Goal: Information Seeking & Learning: Learn about a topic

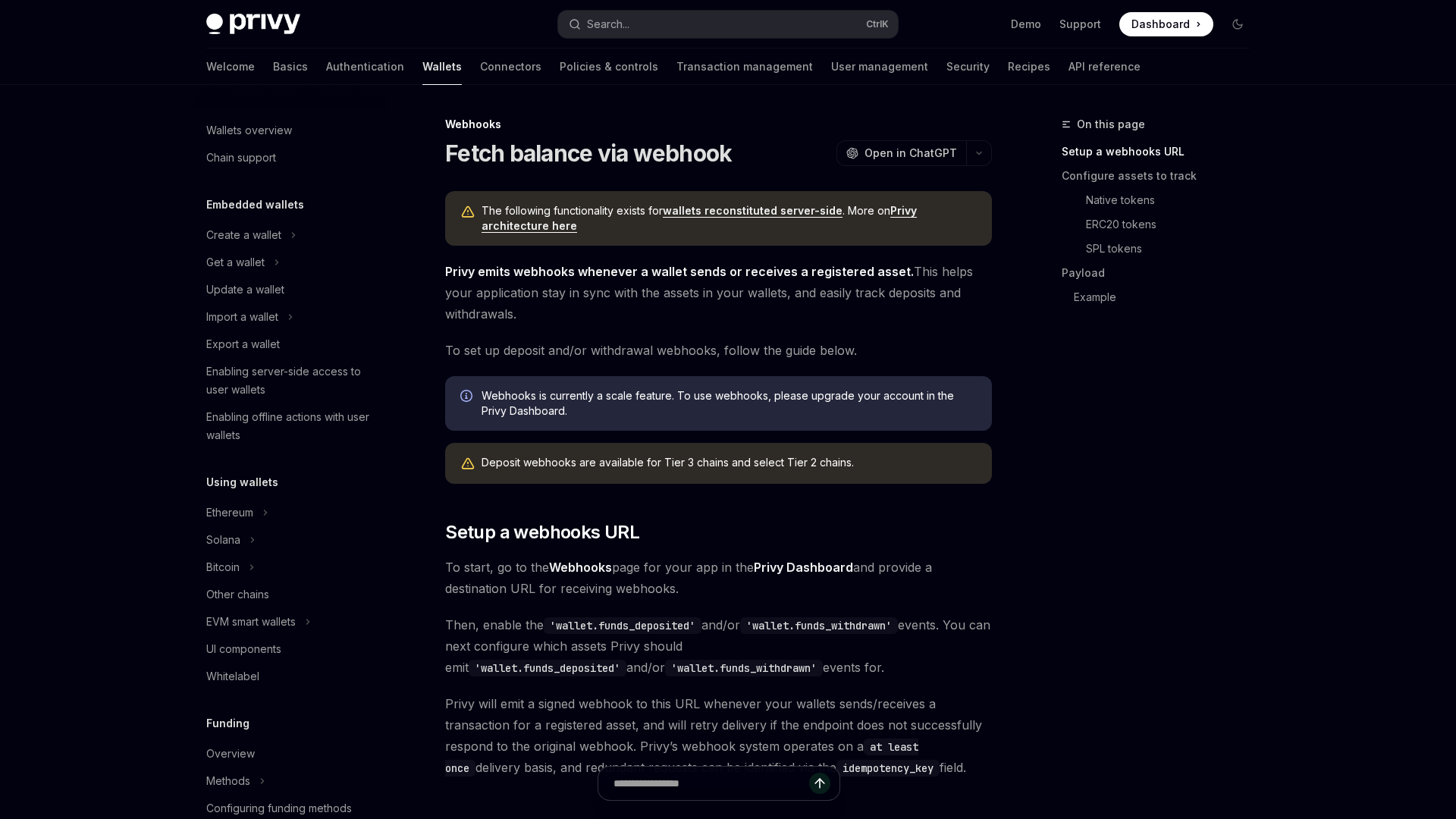
scroll to position [484, 0]
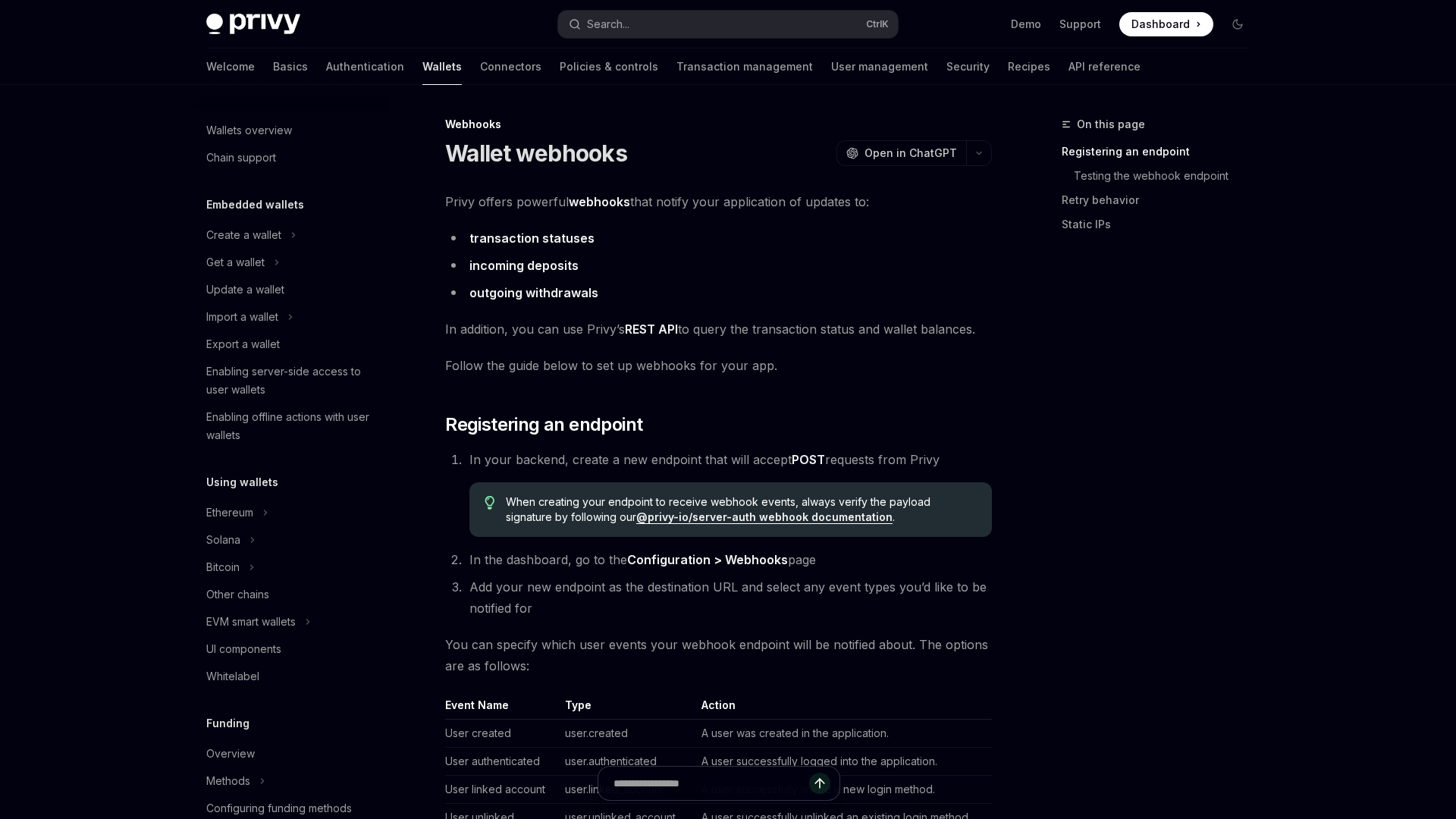
scroll to position [461, 0]
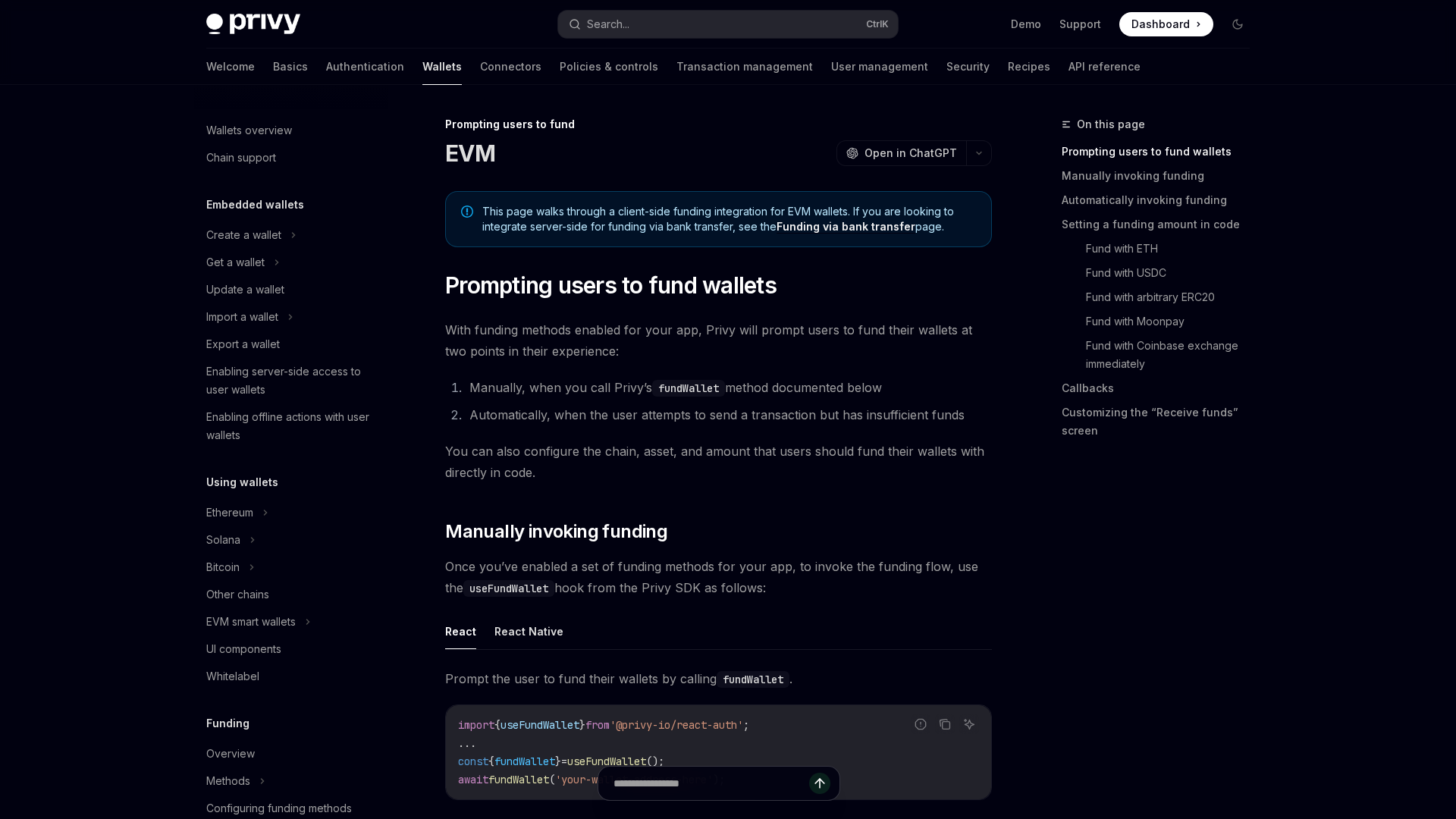
scroll to position [411, 0]
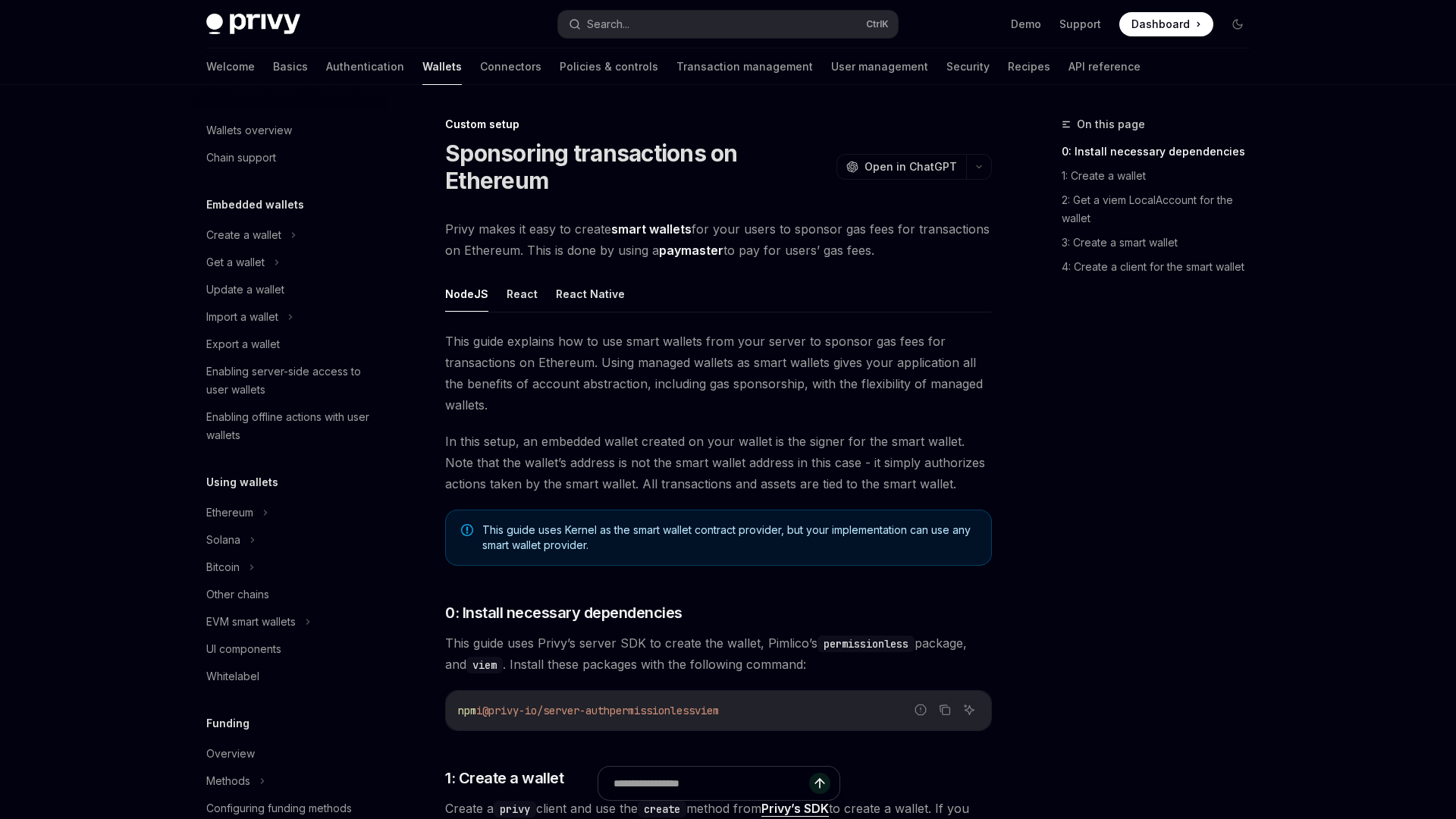
scroll to position [575, 0]
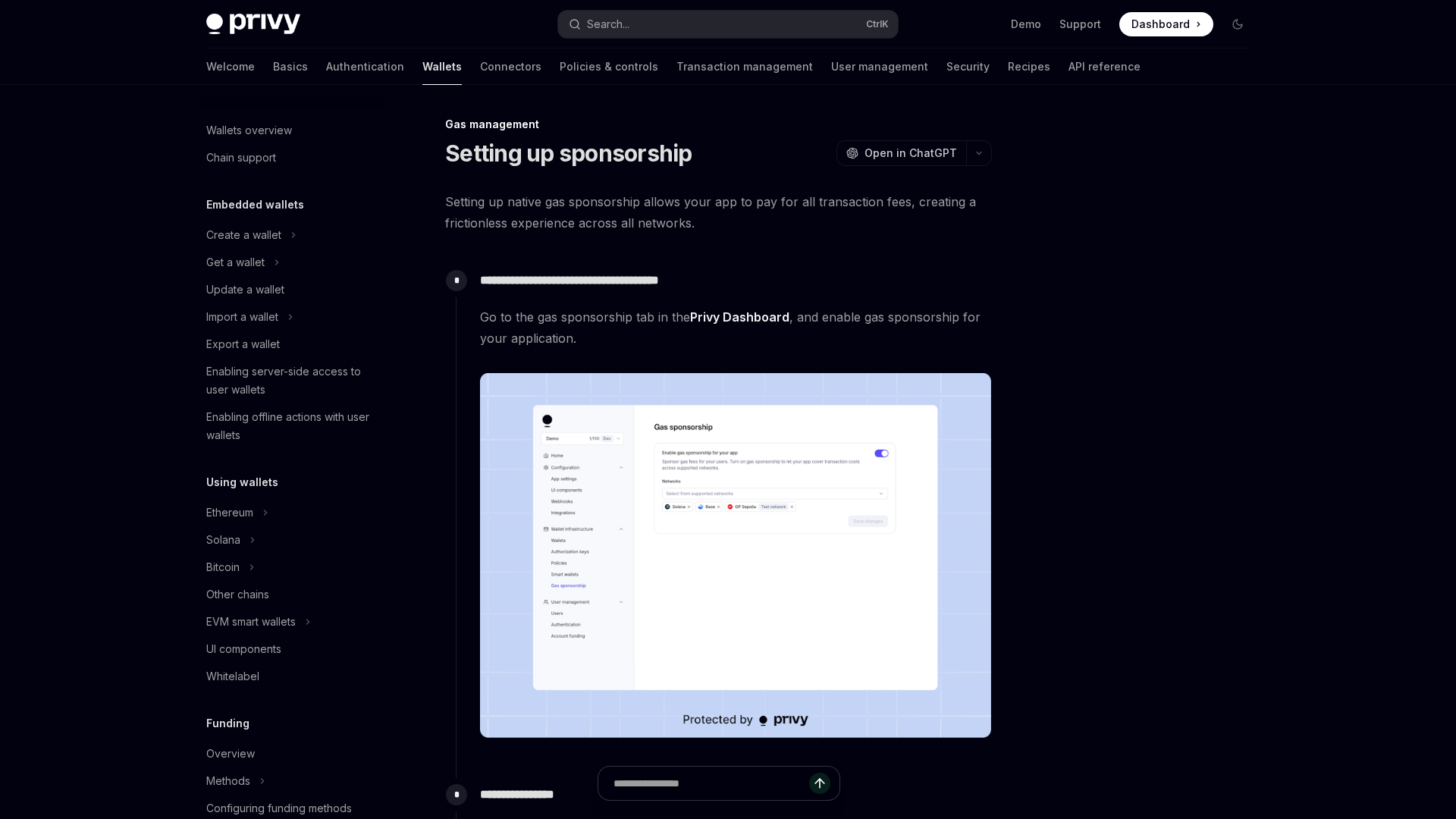
scroll to position [484, 0]
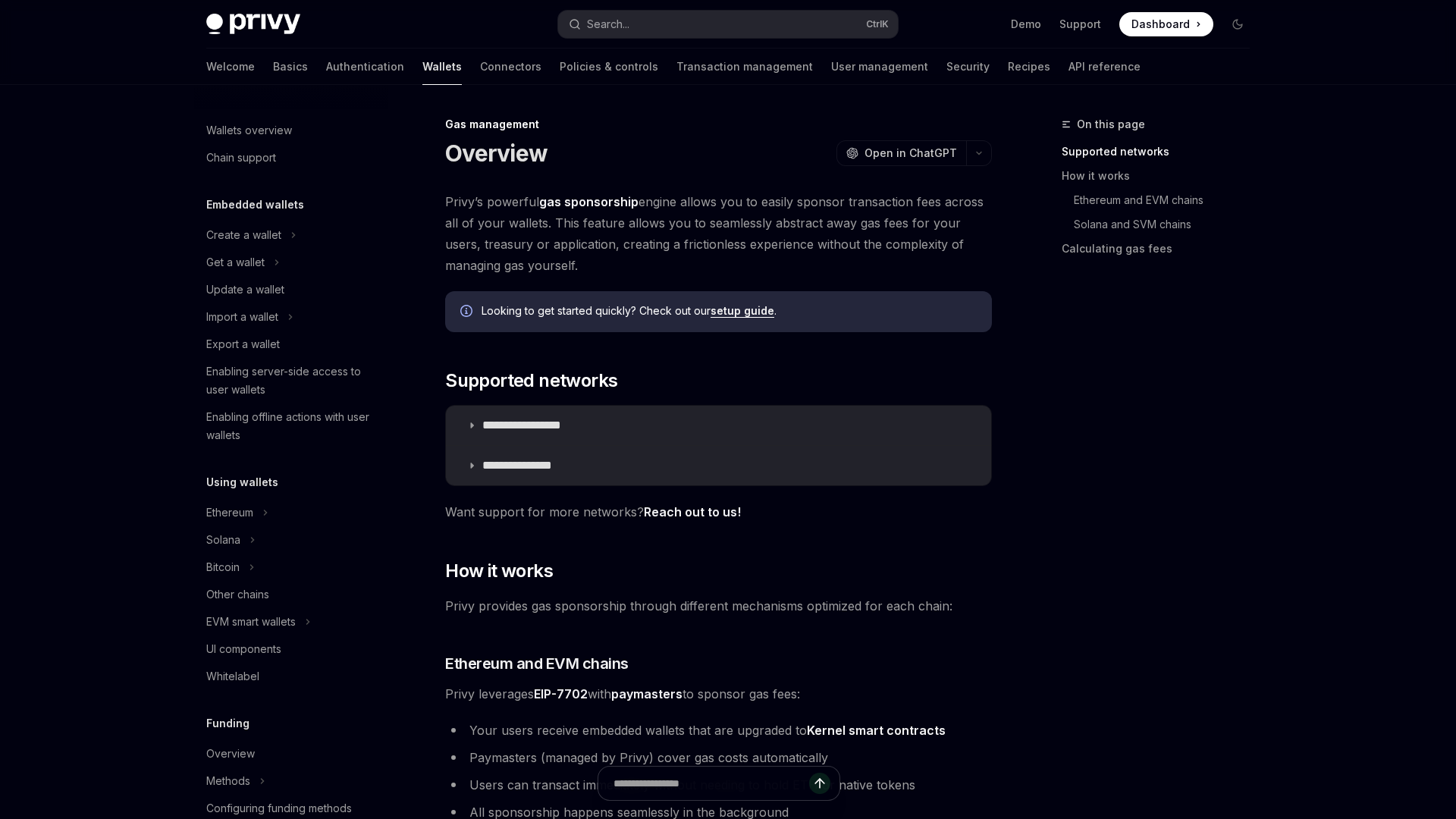
scroll to position [484, 0]
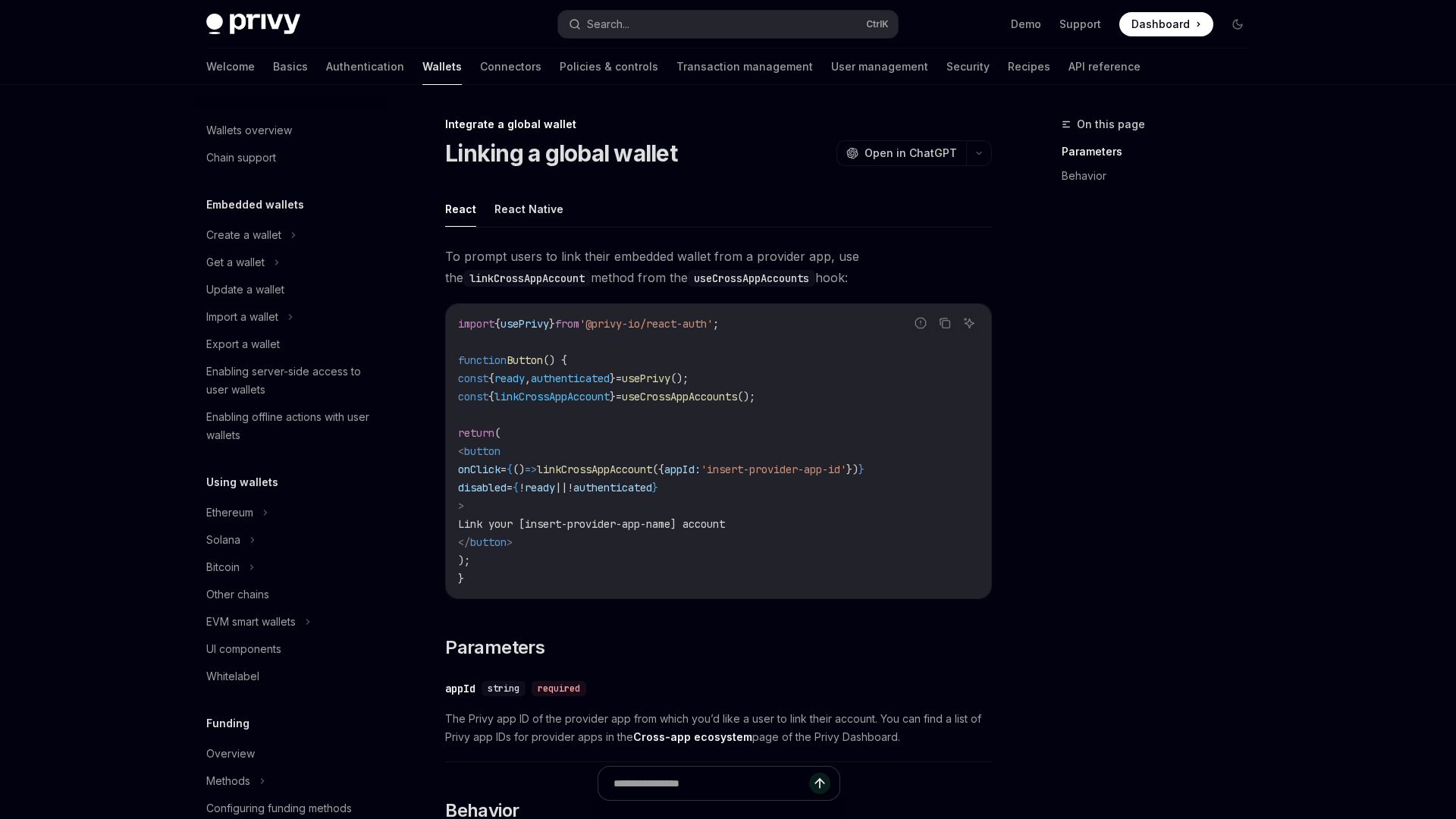
scroll to position [675, 0]
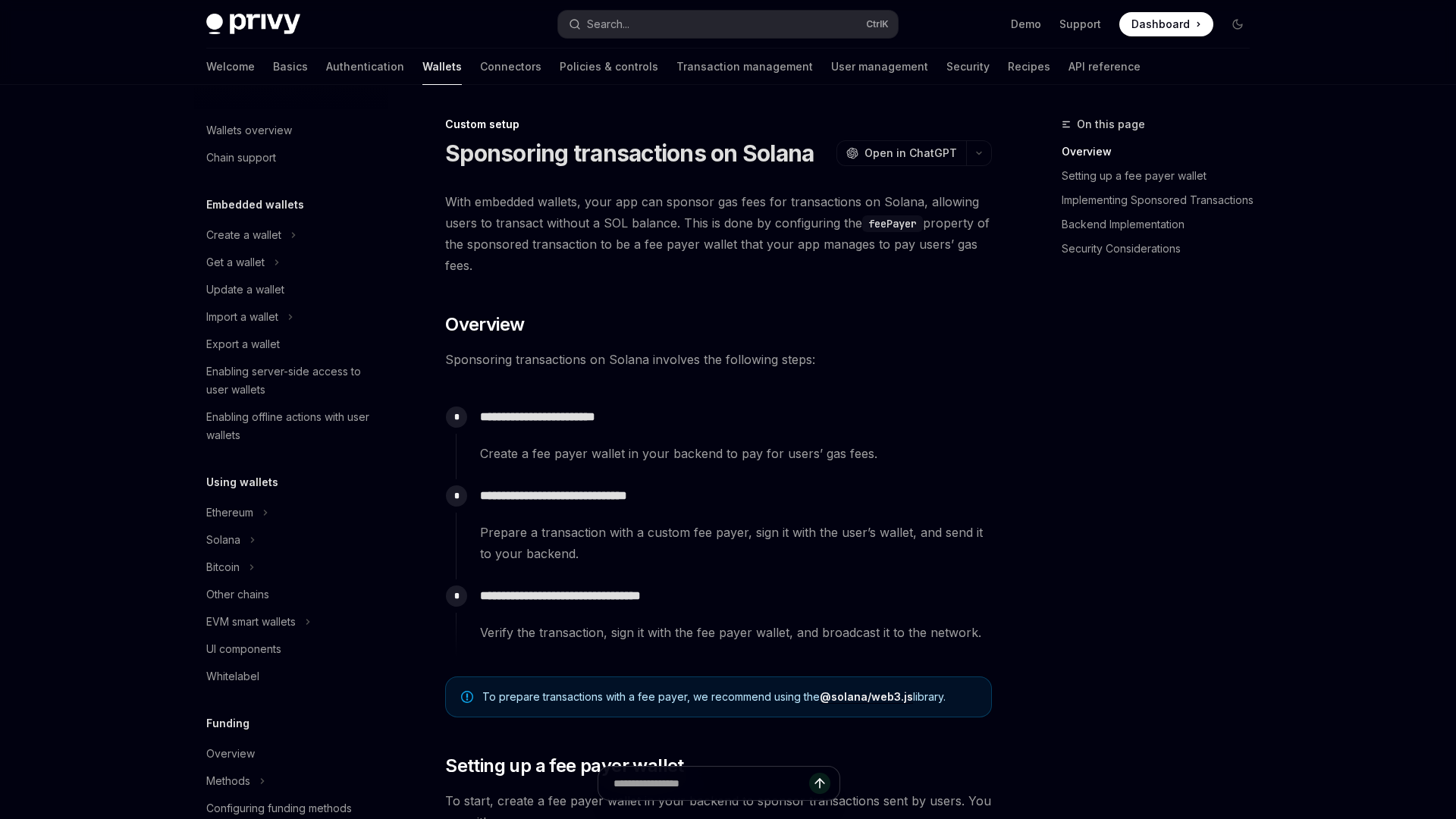
scroll to position [575, 0]
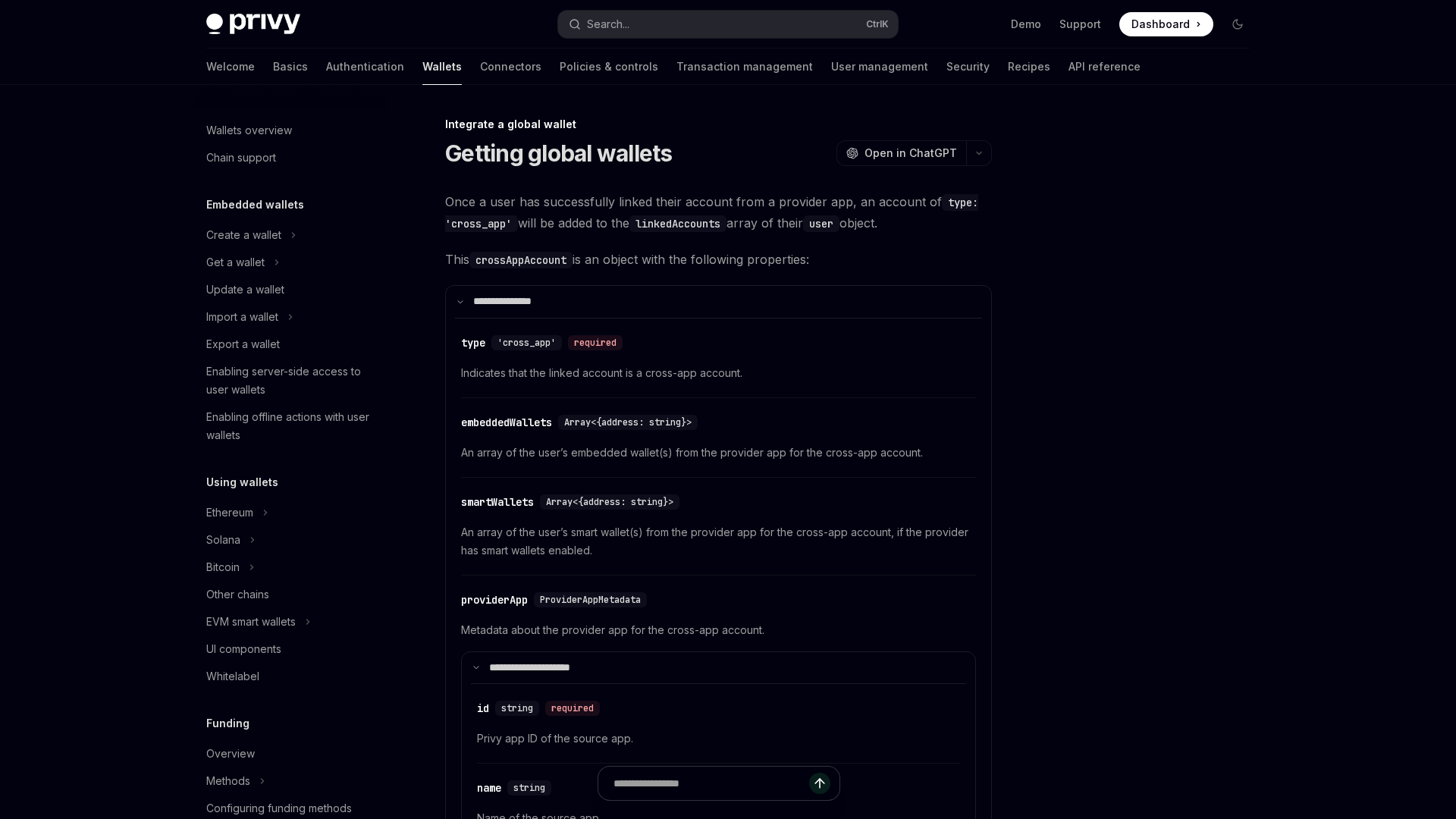
scroll to position [675, 0]
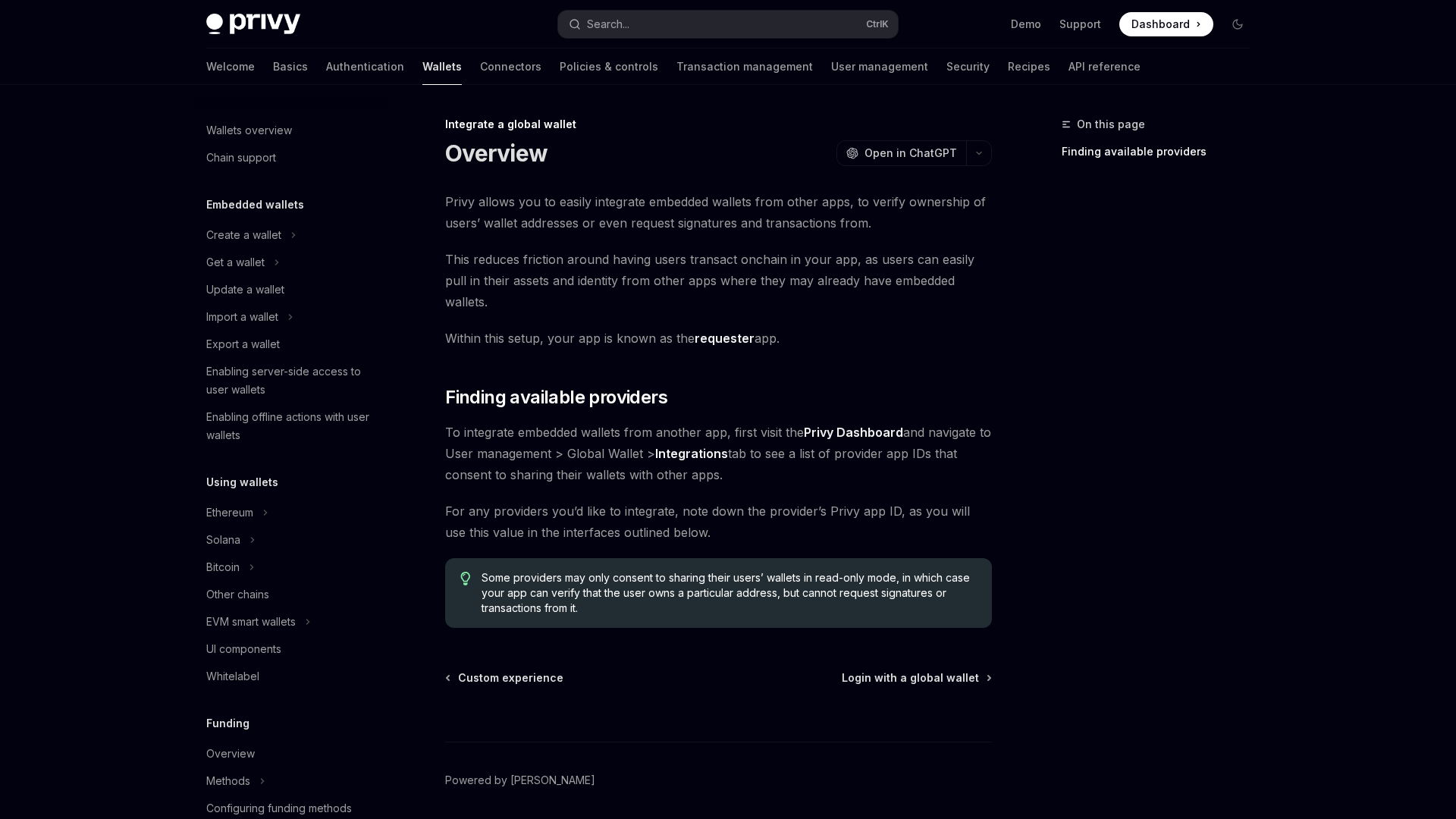
scroll to position [675, 0]
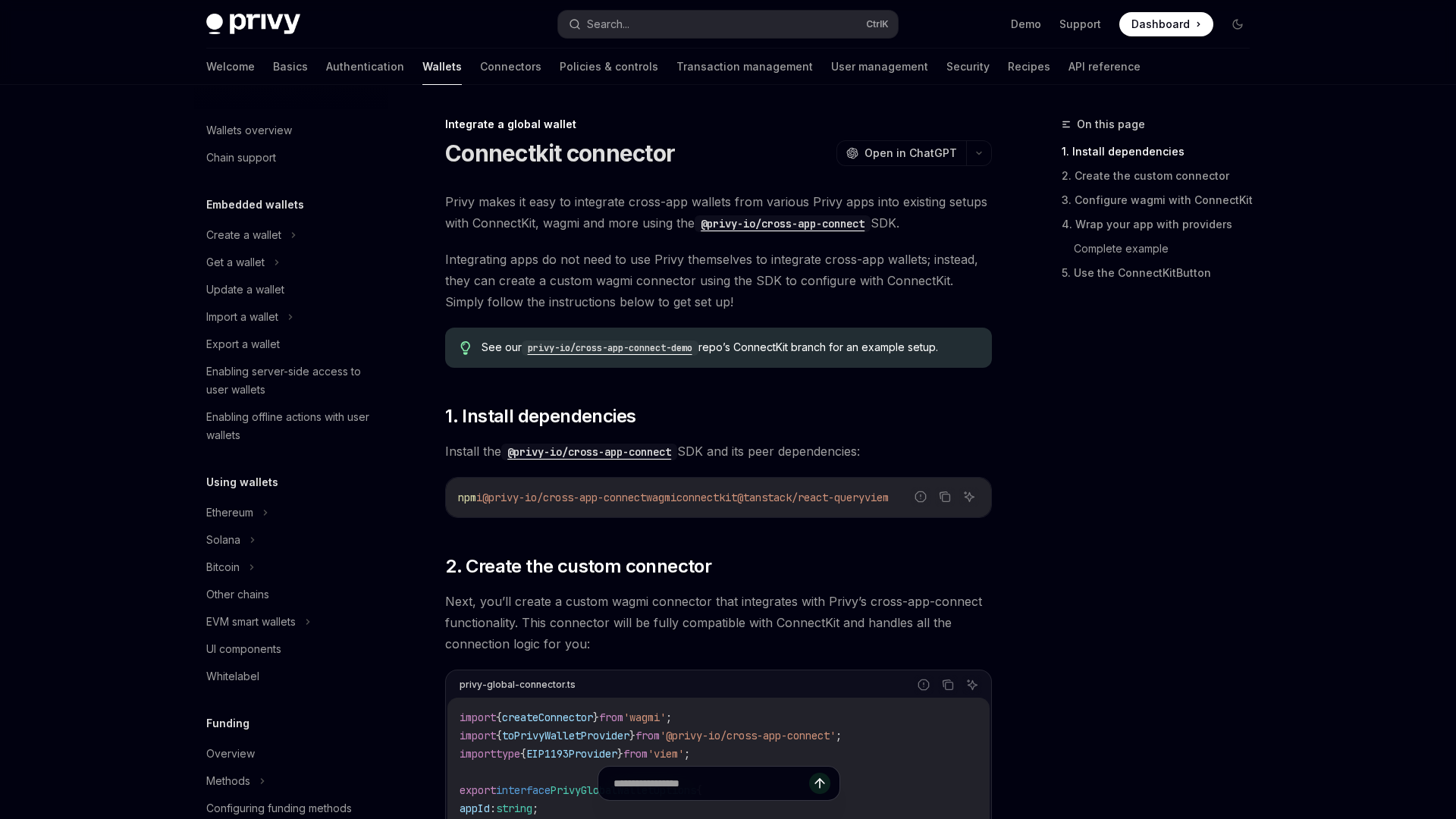
scroll to position [675, 0]
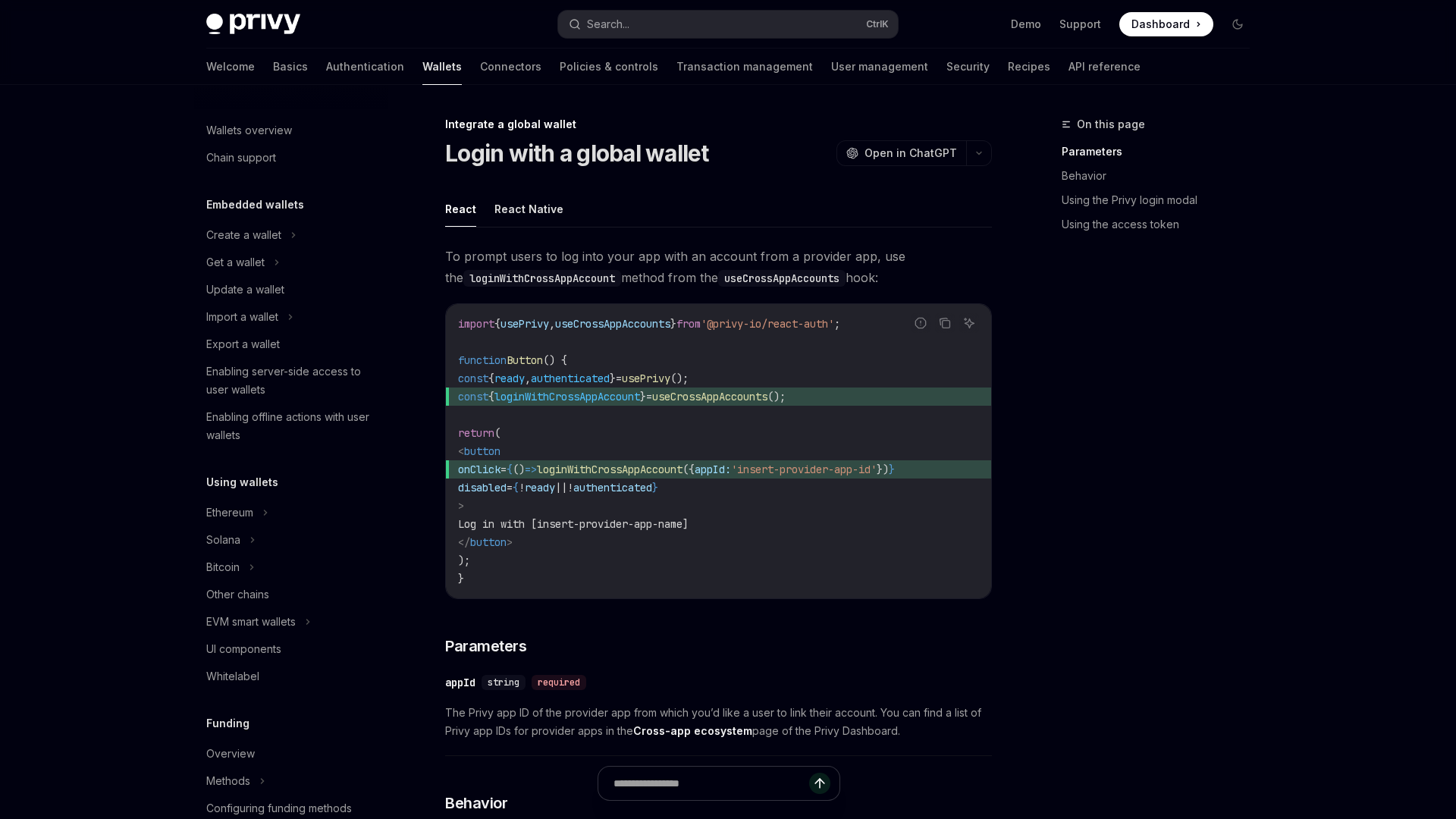
scroll to position [675, 0]
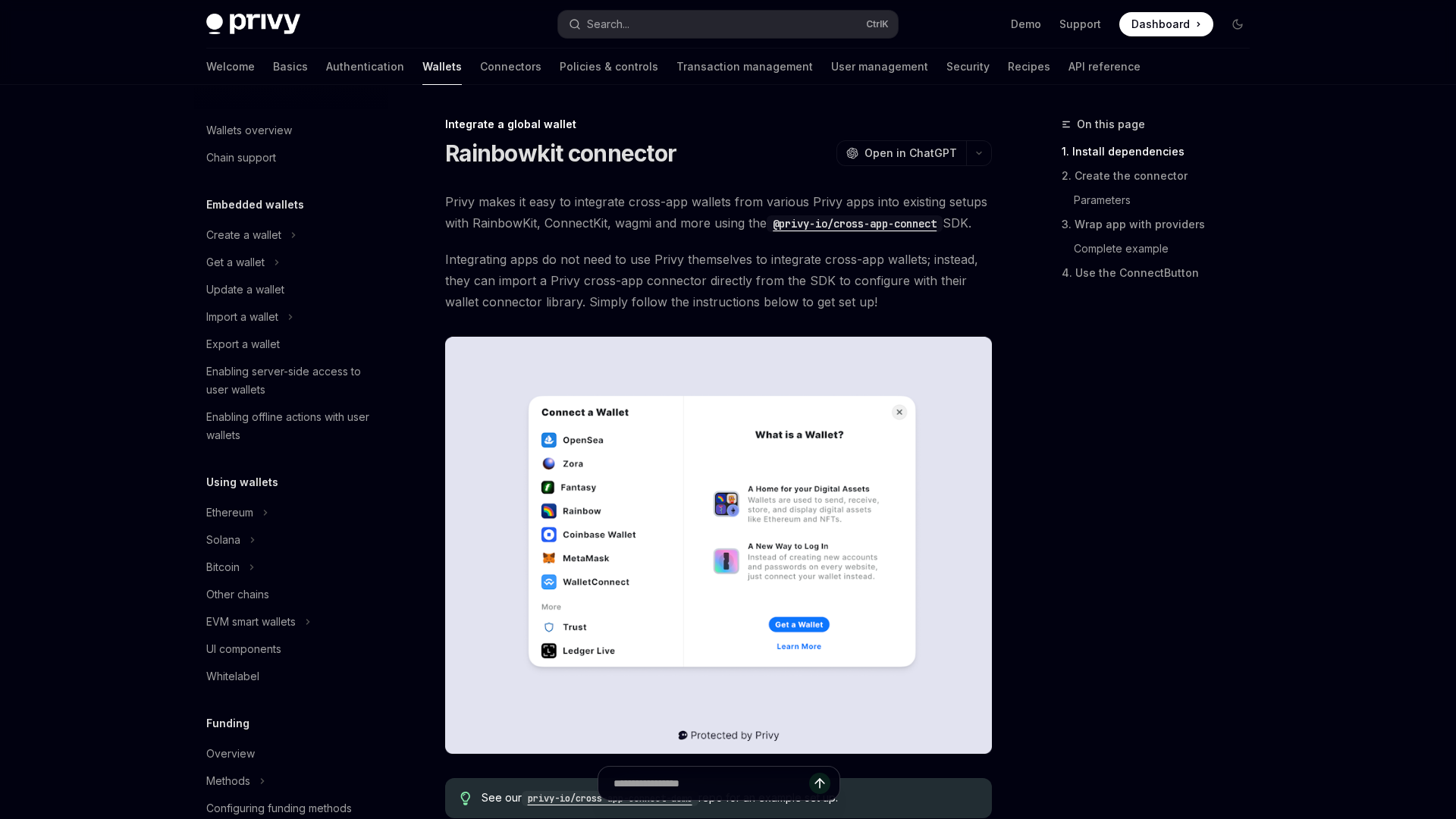
scroll to position [675, 0]
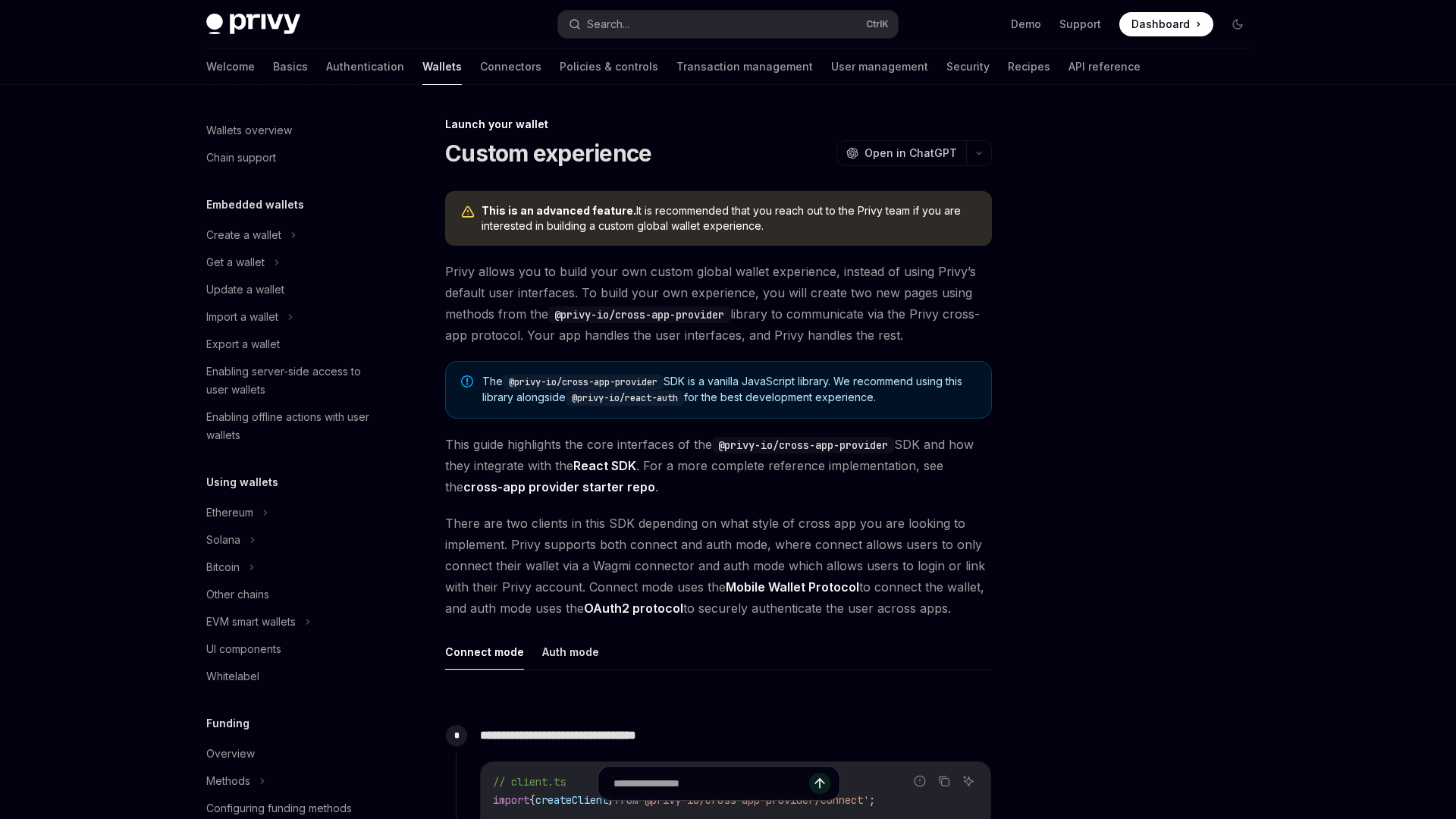
scroll to position [538, 0]
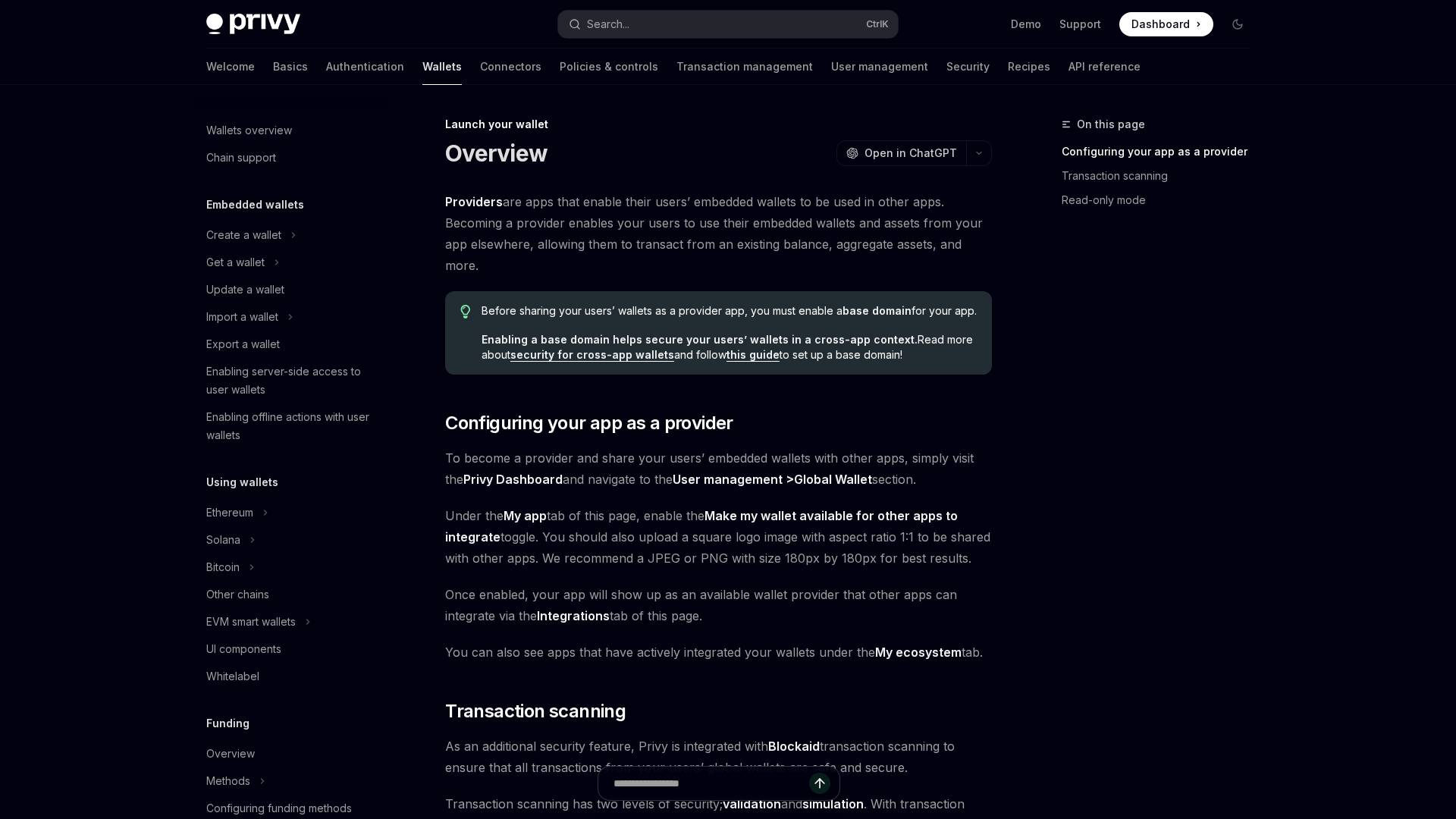
scroll to position [538, 0]
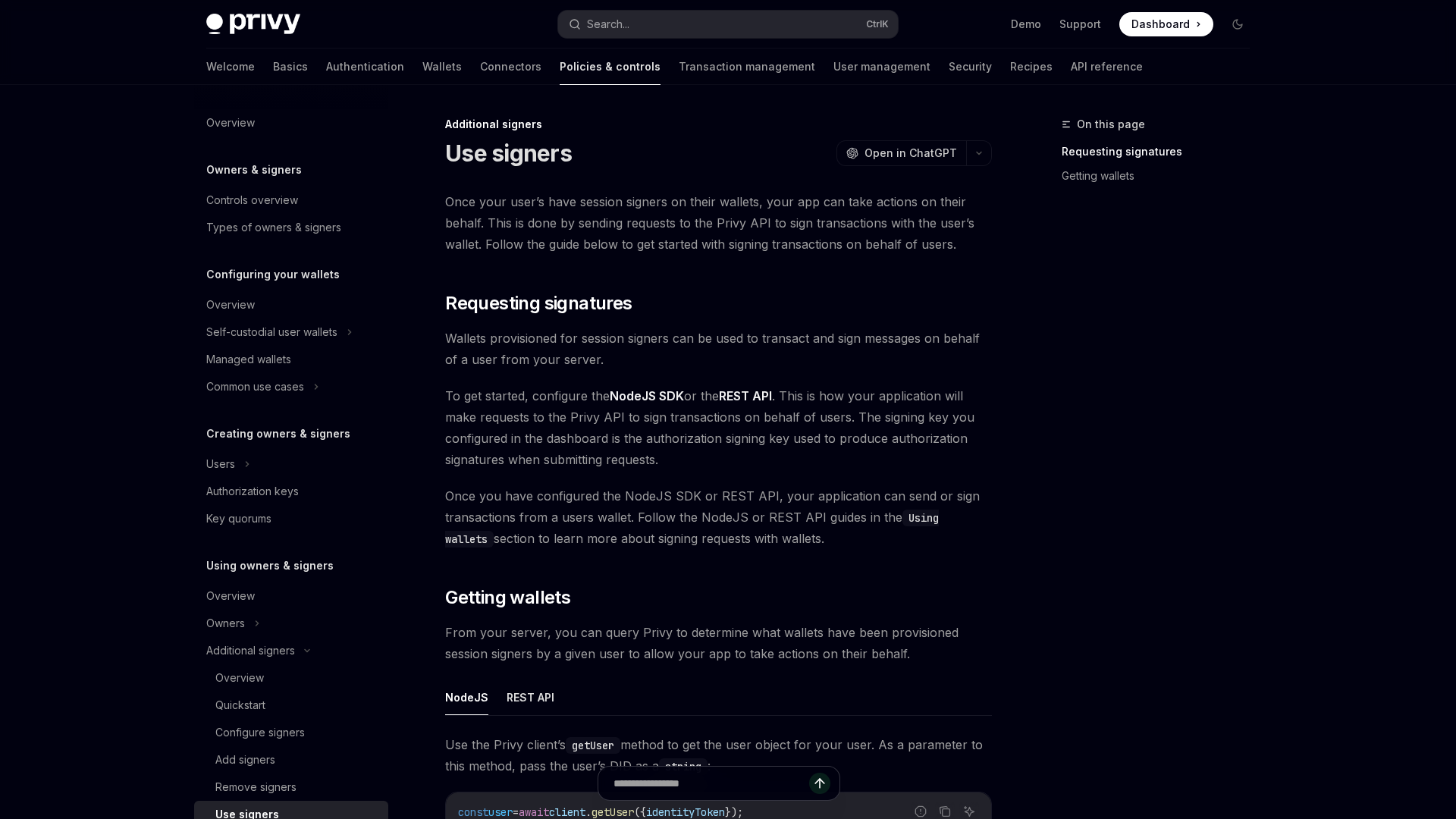
scroll to position [362, 0]
